Goal: Information Seeking & Learning: Learn about a topic

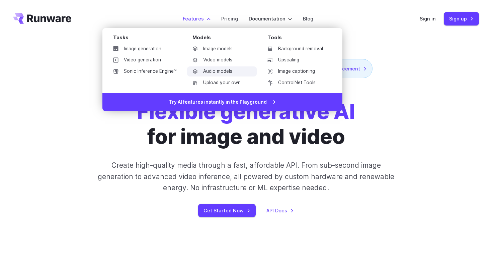
click at [219, 73] on link "Audio models" at bounding box center [222, 71] width 70 height 10
click at [301, 68] on link "Image captioning" at bounding box center [297, 71] width 70 height 10
click at [300, 59] on link "Upscaling" at bounding box center [297, 60] width 70 height 10
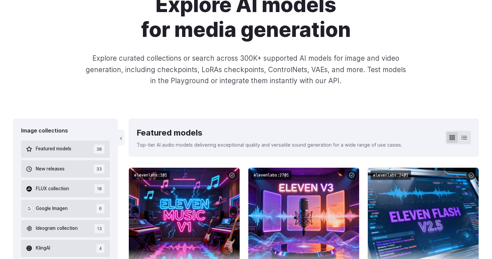
scroll to position [67, 0]
